Goal: Information Seeking & Learning: Understand process/instructions

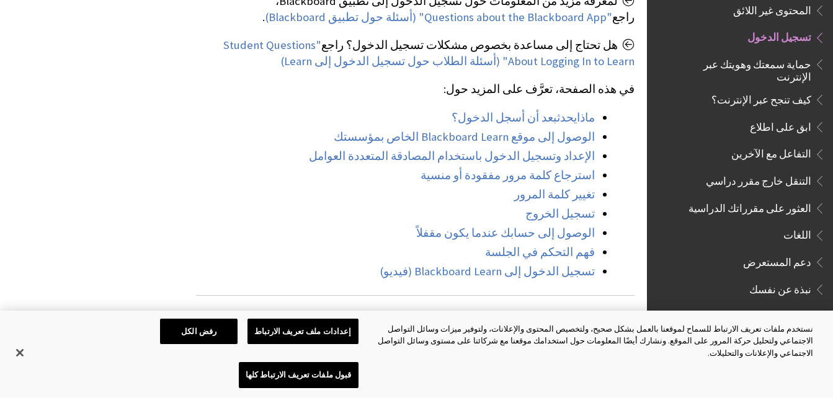
scroll to position [496, 0]
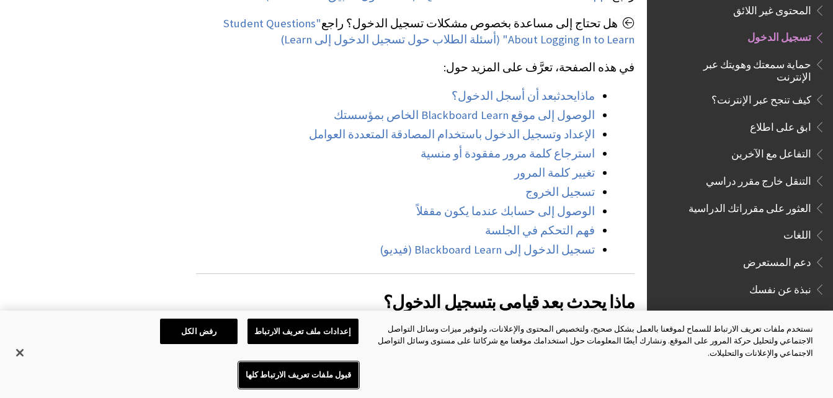
click at [239, 373] on button "قبول ملفات تعريف الارتباط كلها" at bounding box center [299, 375] width 120 height 26
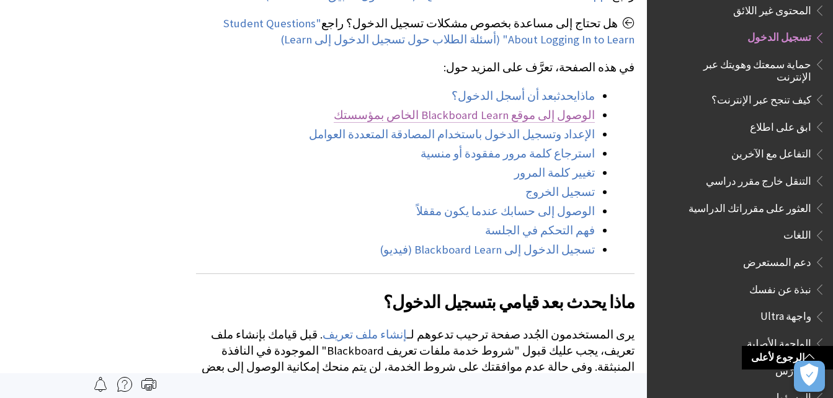
click at [586, 108] on link "الوصول إلى موقع Blackboard Learn الخاص بمؤسستك" at bounding box center [464, 115] width 261 height 15
click at [558, 108] on link "الوصول إلى موقع Blackboard Learn الخاص بمؤسستك" at bounding box center [464, 115] width 261 height 15
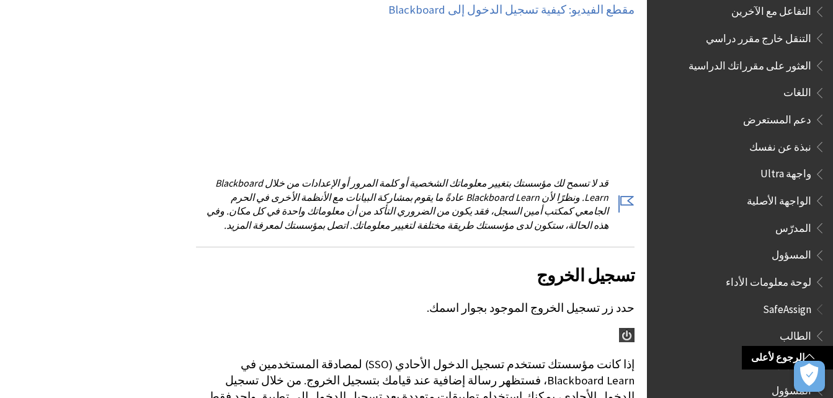
scroll to position [868, 0]
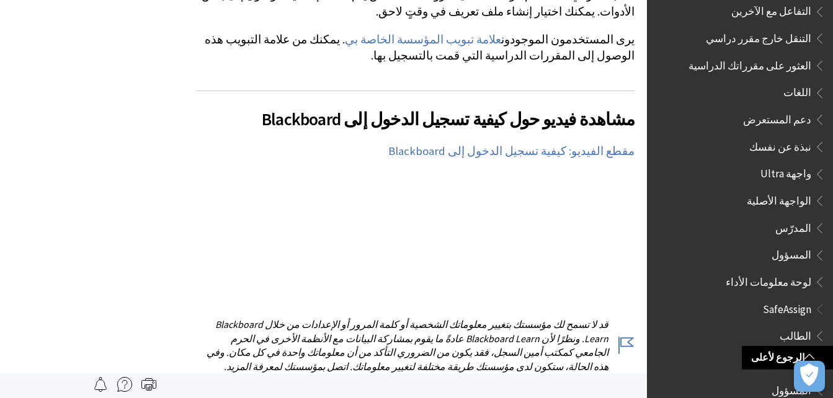
click at [561, 143] on p "مقطع الفيديو: كيفية تسجيل الدخول إلى Blackboard" at bounding box center [415, 151] width 439 height 16
click at [582, 144] on link "مقطع الفيديو: كيفية تسجيل الدخول إلى Blackboard" at bounding box center [511, 151] width 246 height 15
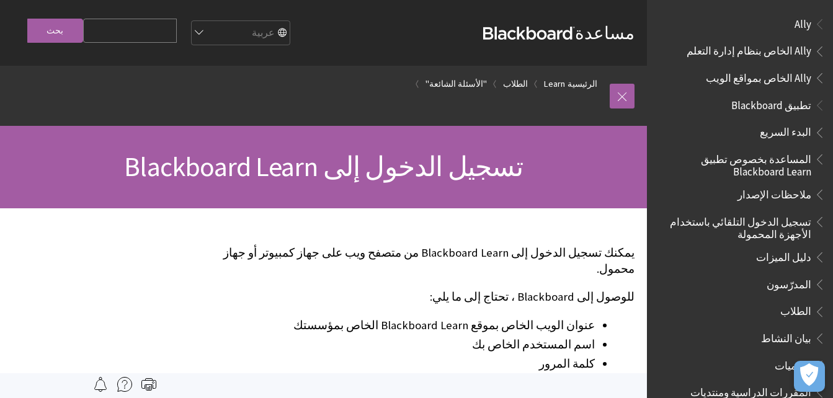
scroll to position [995, 0]
